Goal: Navigation & Orientation: Find specific page/section

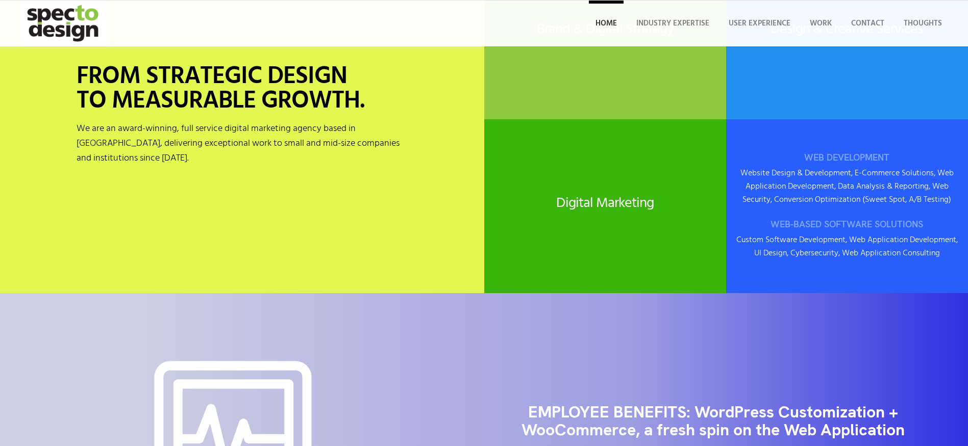
click at [857, 219] on h3 "WEB-BASED SOFTWARE SOLUTIONS" at bounding box center [846, 224] width 221 height 10
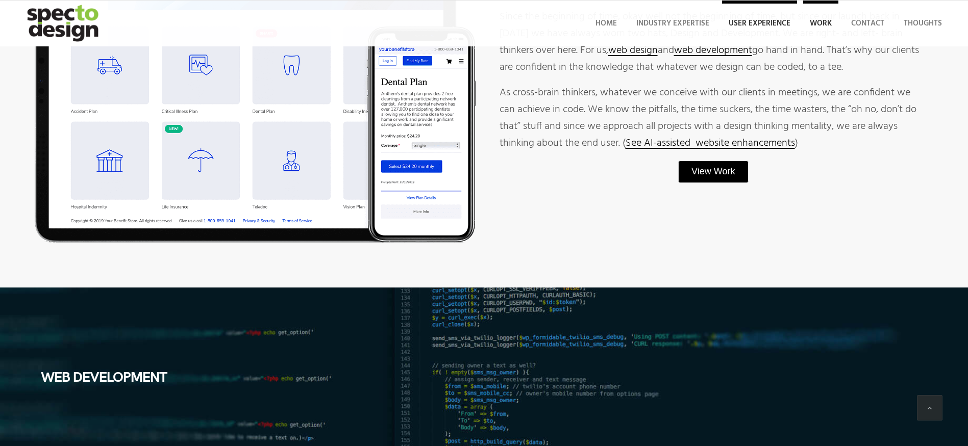
scroll to position [1099, 0]
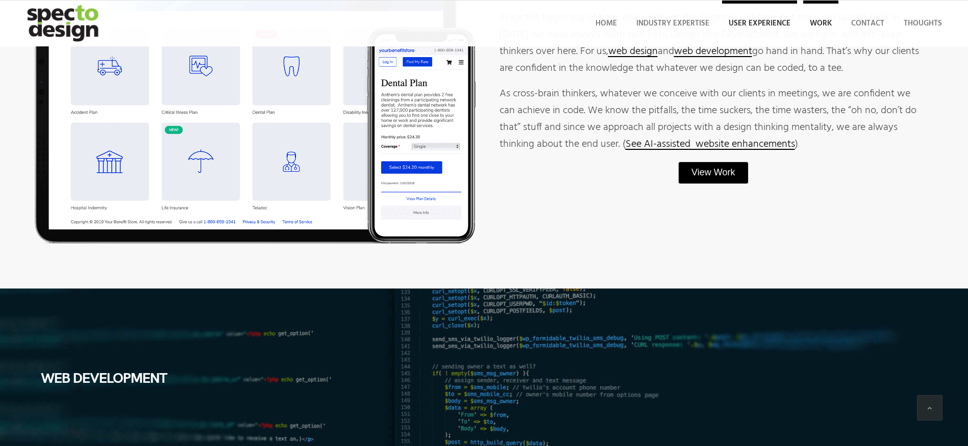
click at [823, 26] on span "Work" at bounding box center [821, 23] width 22 height 12
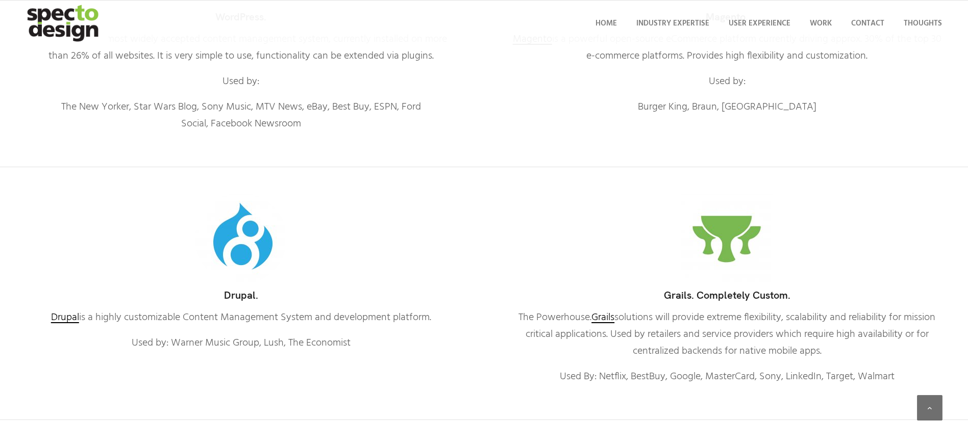
scroll to position [965, 0]
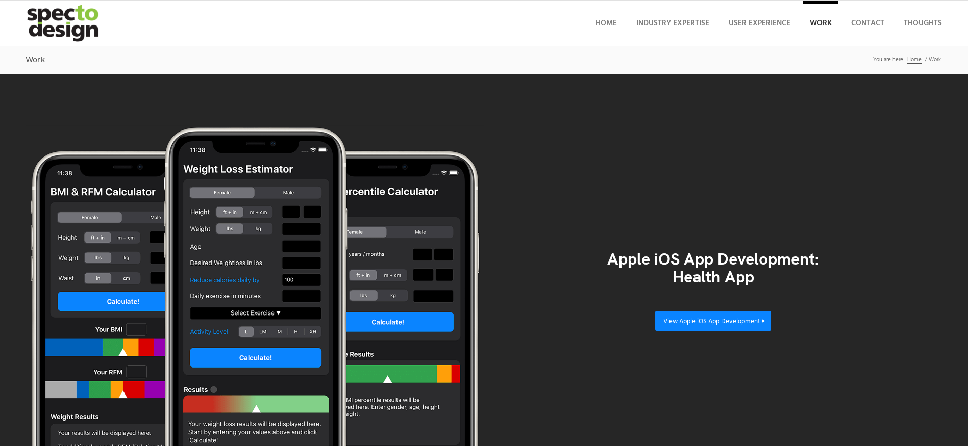
scroll to position [2, 0]
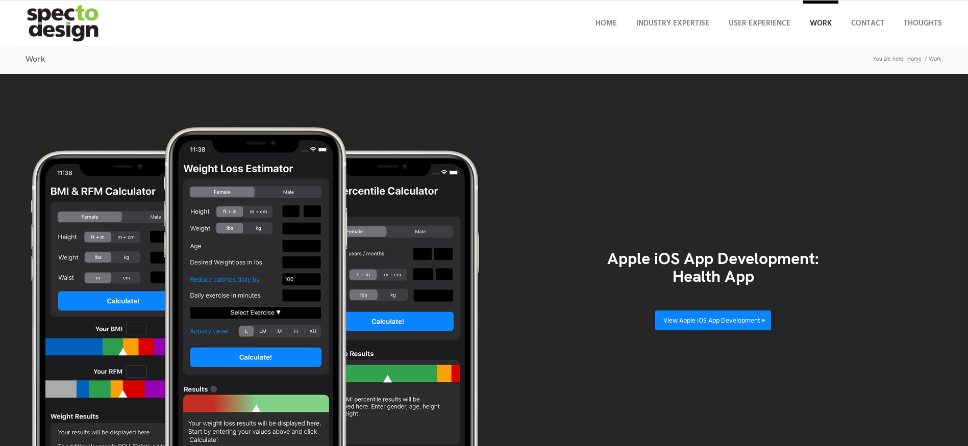
click at [516, 59] on h1 "Work" at bounding box center [484, 59] width 917 height 19
